Goal: Information Seeking & Learning: Learn about a topic

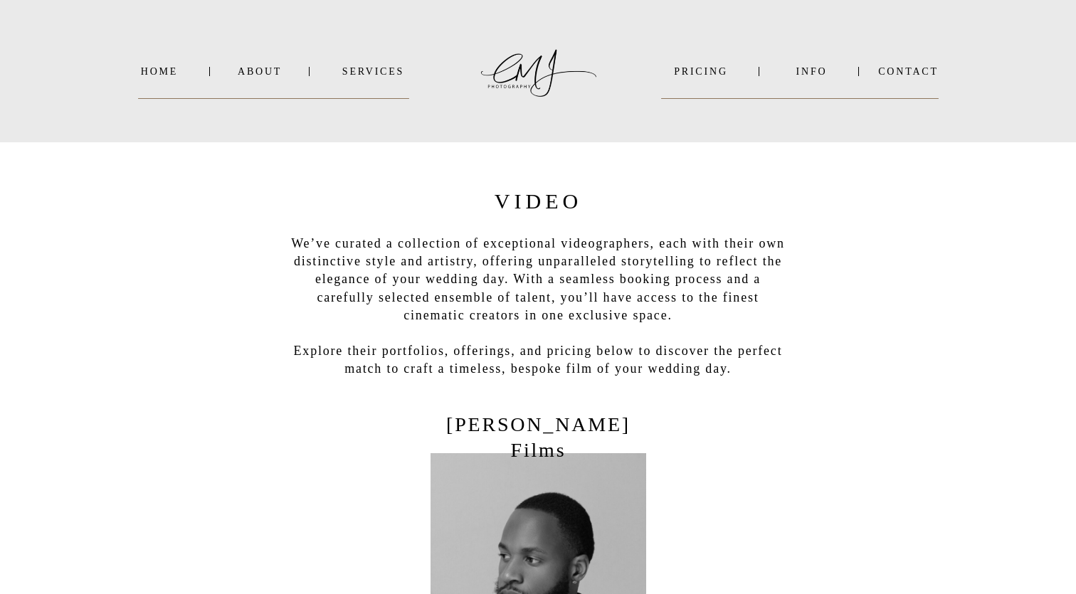
click at [808, 73] on nav "INFO" at bounding box center [811, 71] width 69 height 11
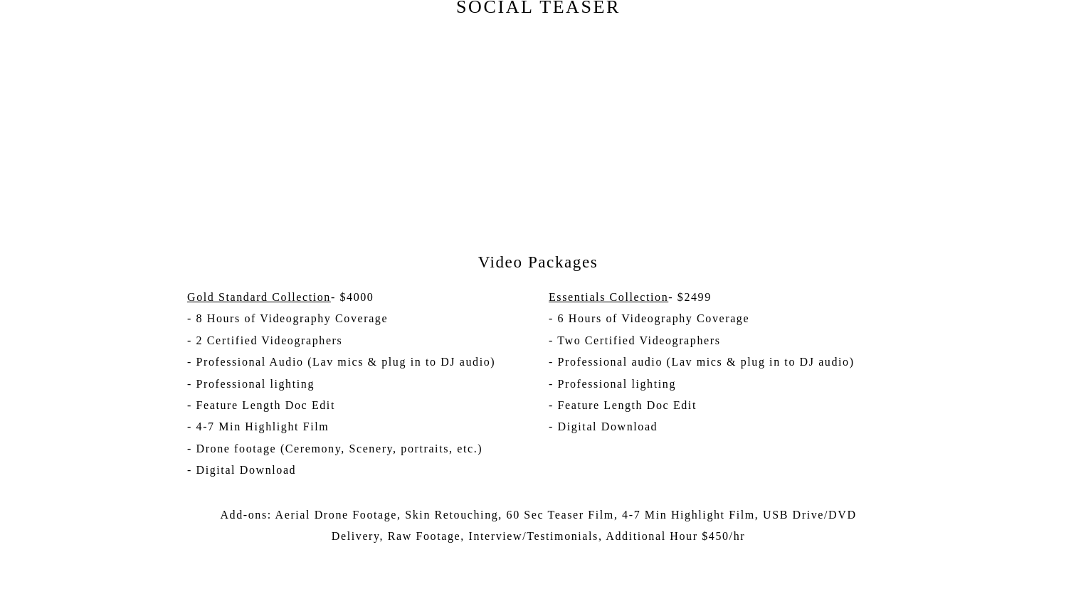
scroll to position [2514, 0]
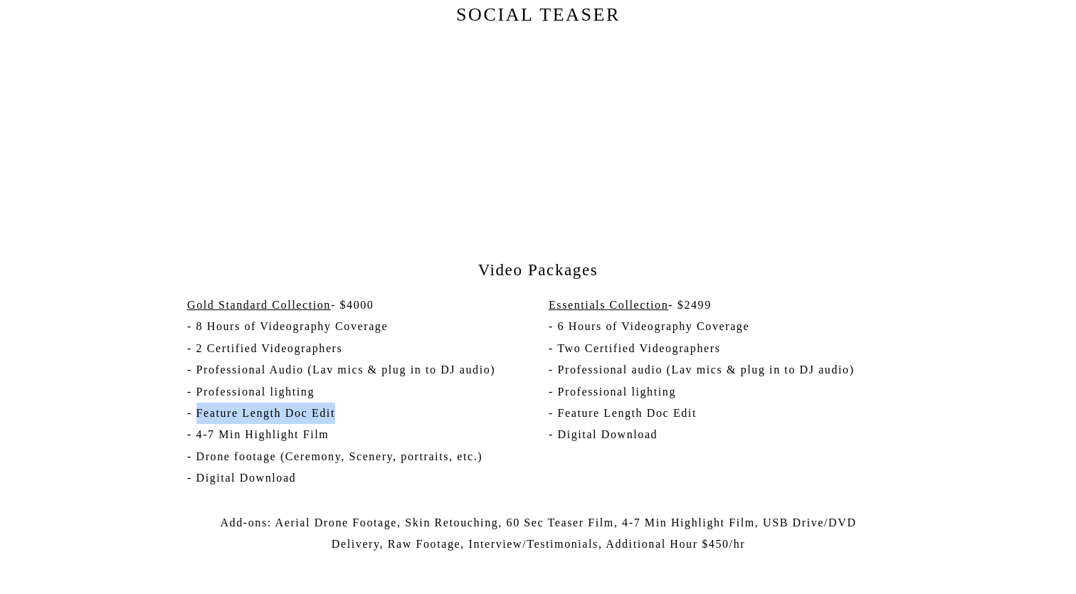
drag, startPoint x: 197, startPoint y: 410, endPoint x: 337, endPoint y: 410, distance: 140.2
click at [337, 410] on p "Gold Standard Collection - $4000 - 8 Hours of Videography Coverage - 2 Certifie…" at bounding box center [354, 397] width 335 height 204
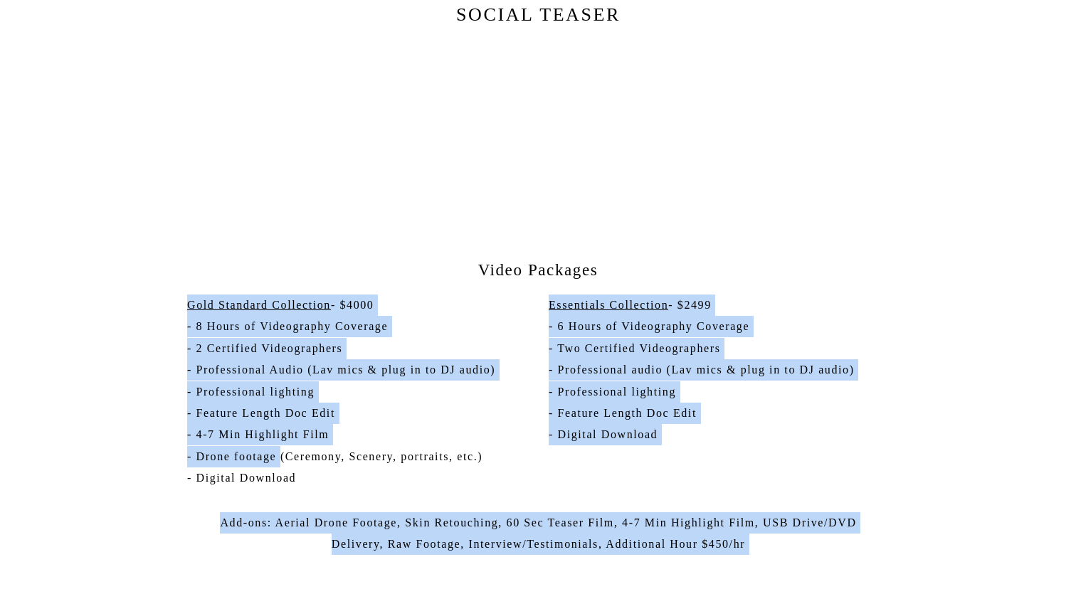
drag, startPoint x: 280, startPoint y: 457, endPoint x: 185, endPoint y: 455, distance: 95.4
click at [203, 460] on p "Gold Standard Collection - $4000 - 8 Hours of Videography Coverage - 2 Certifie…" at bounding box center [354, 397] width 335 height 204
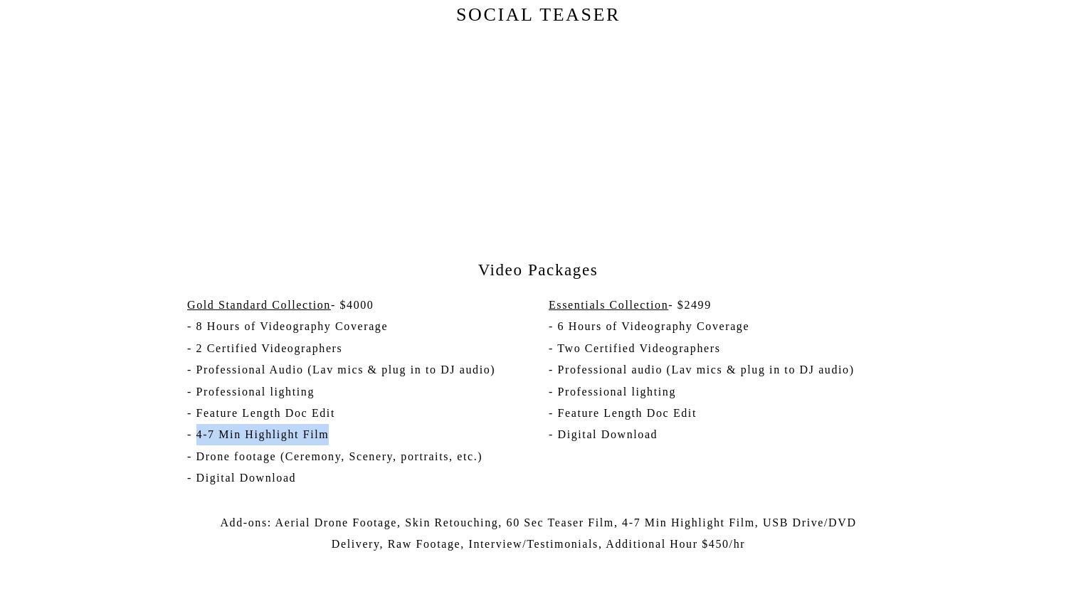
drag, startPoint x: 196, startPoint y: 433, endPoint x: 328, endPoint y: 429, distance: 131.7
click at [328, 429] on p "Gold Standard Collection - $4000 - 8 Hours of Videography Coverage - 2 Certifie…" at bounding box center [354, 397] width 335 height 204
click at [284, 414] on p "Gold Standard Collection - $4000 - 8 Hours of Videography Coverage - 2 Certifie…" at bounding box center [354, 397] width 335 height 204
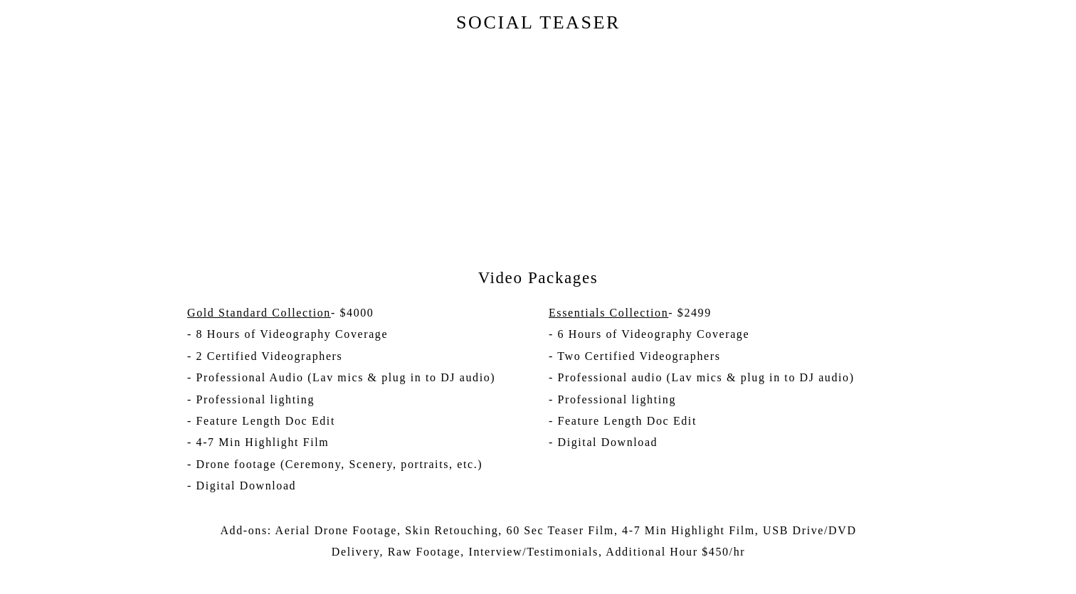
scroll to position [2509, 0]
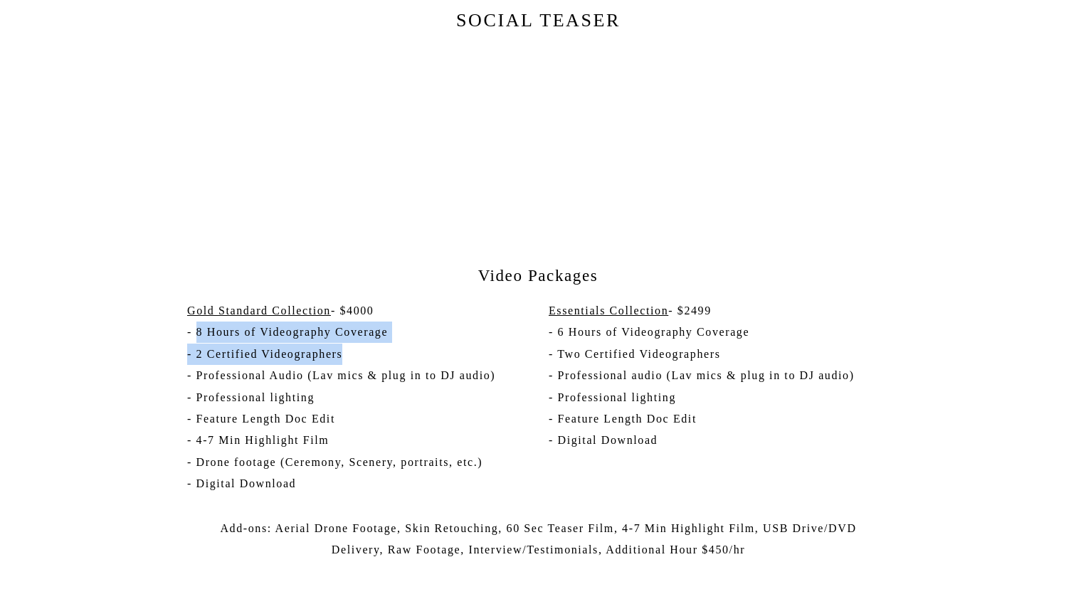
drag, startPoint x: 199, startPoint y: 337, endPoint x: 397, endPoint y: 359, distance: 199.1
click at [396, 359] on p "Gold Standard Collection - $4000 - 8 Hours of Videography Coverage - 2 Certifie…" at bounding box center [354, 402] width 335 height 204
click at [397, 359] on p "Gold Standard Collection - $4000 - 8 Hours of Videography Coverage - 2 Certifie…" at bounding box center [354, 402] width 335 height 204
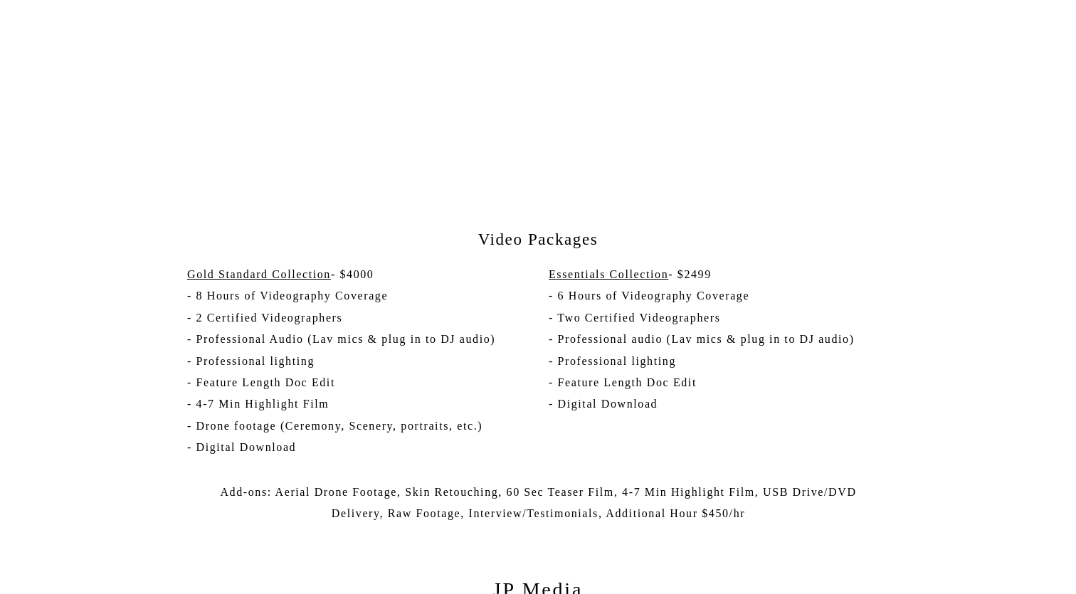
scroll to position [2546, 0]
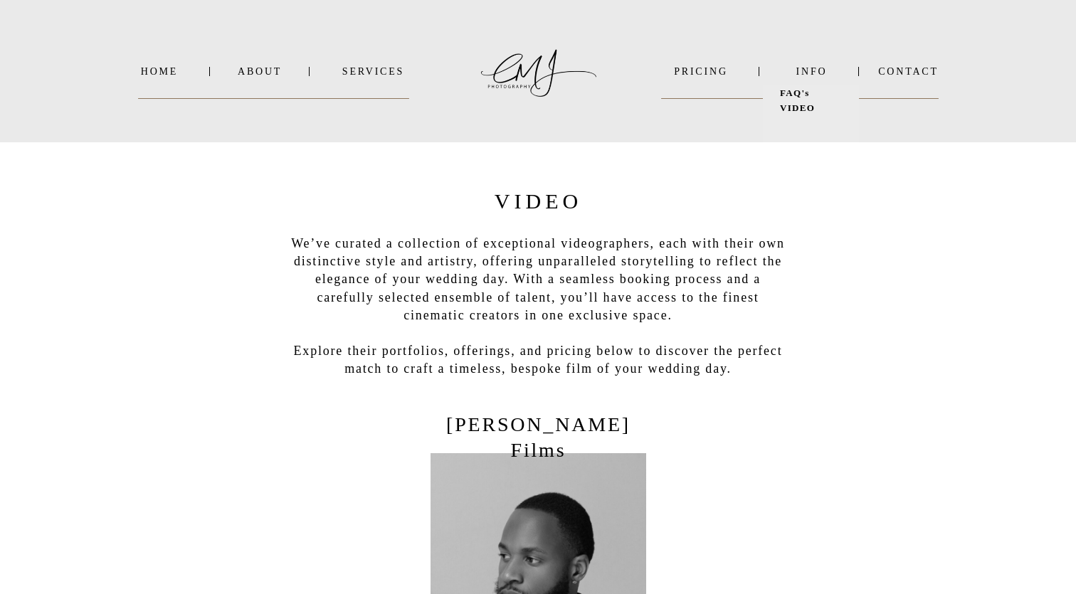
scroll to position [0, 0]
